Goal: Navigation & Orientation: Find specific page/section

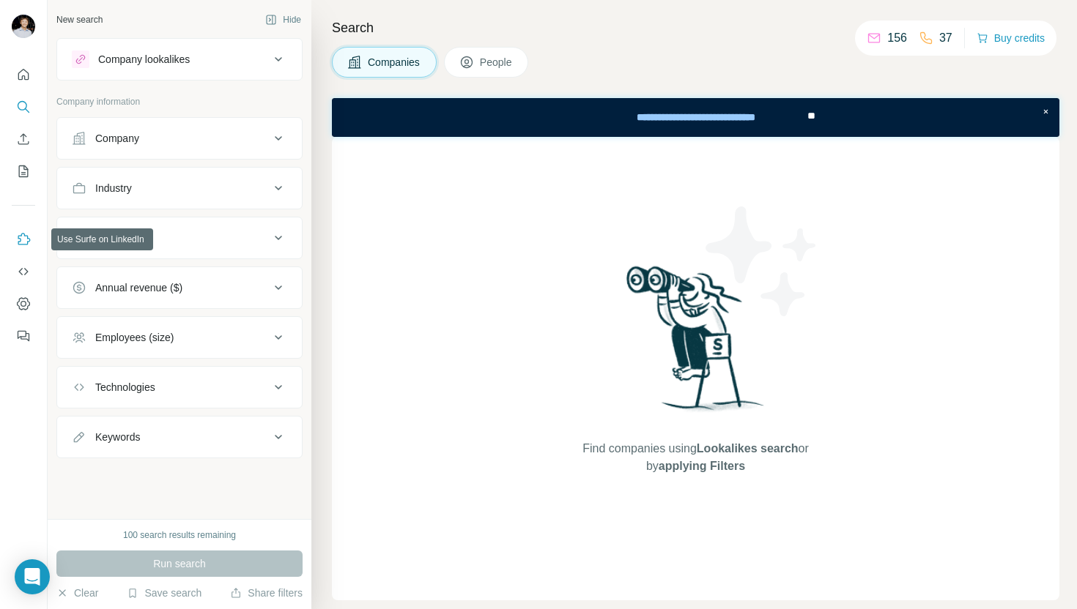
click at [18, 239] on icon "Use Surfe on LinkedIn" at bounding box center [23, 239] width 15 height 15
click at [24, 308] on icon "Dashboard" at bounding box center [23, 304] width 15 height 15
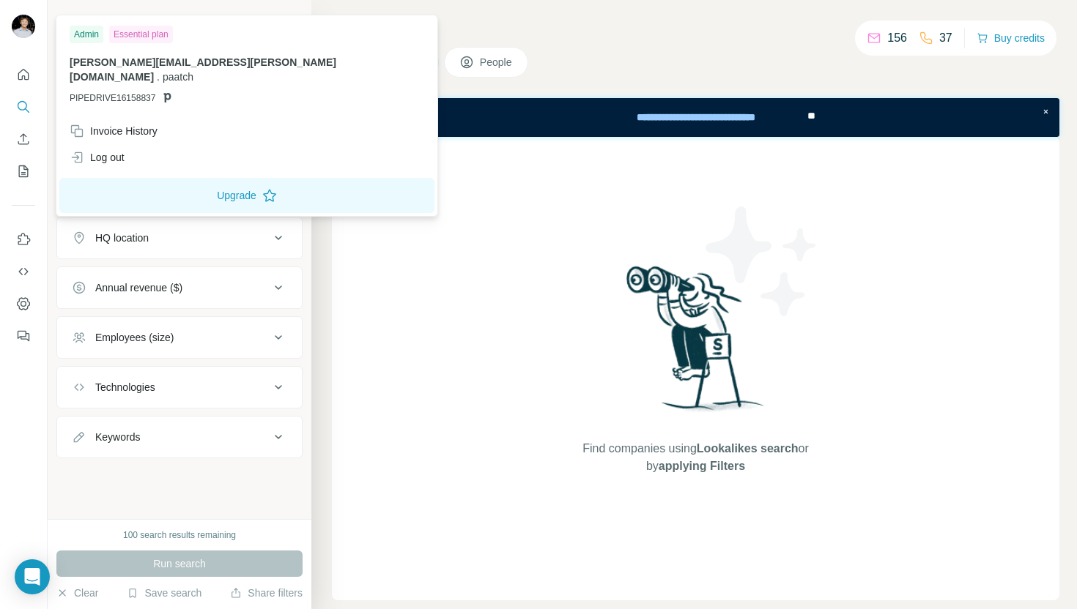
click at [21, 29] on img at bounding box center [23, 26] width 23 height 23
click at [276, 100] on p "Company information" at bounding box center [179, 101] width 246 height 13
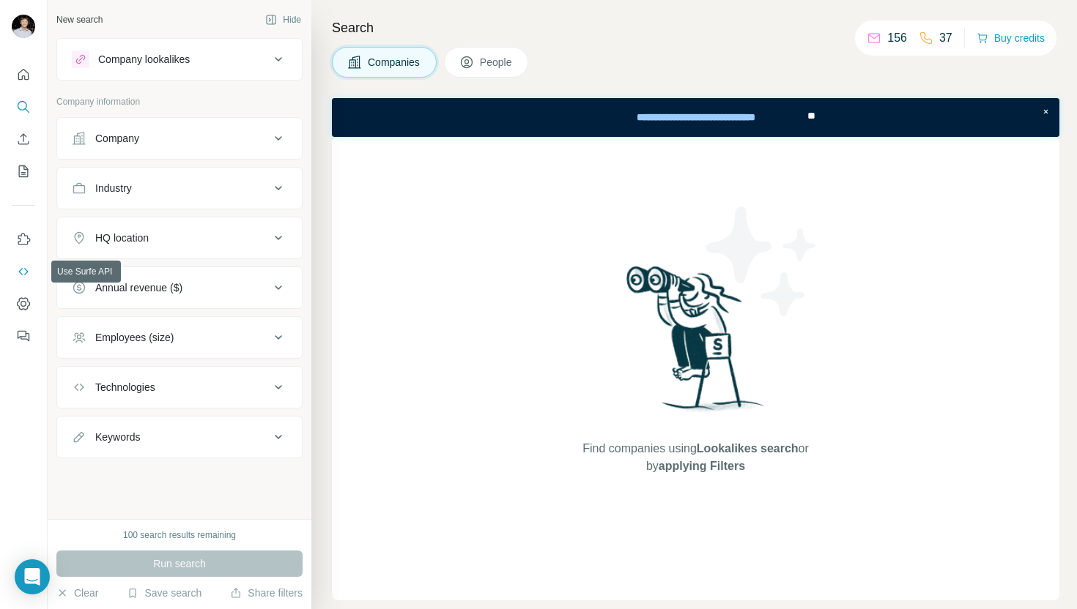
click at [24, 269] on icon "Use Surfe API" at bounding box center [23, 271] width 15 height 15
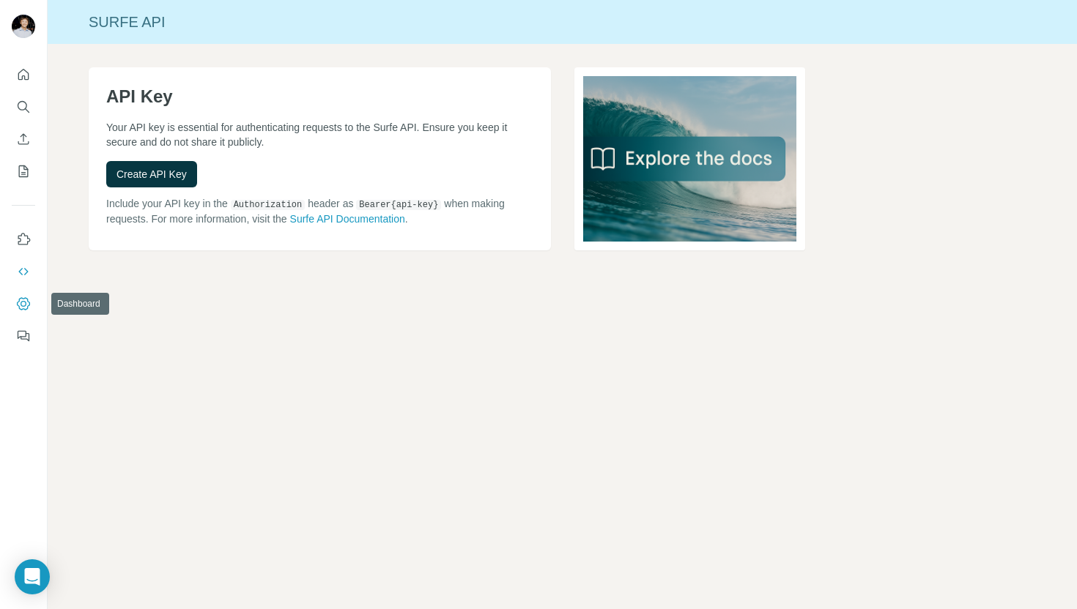
click at [18, 304] on icon "Dashboard" at bounding box center [23, 304] width 15 height 15
